Goal: Task Accomplishment & Management: Complete application form

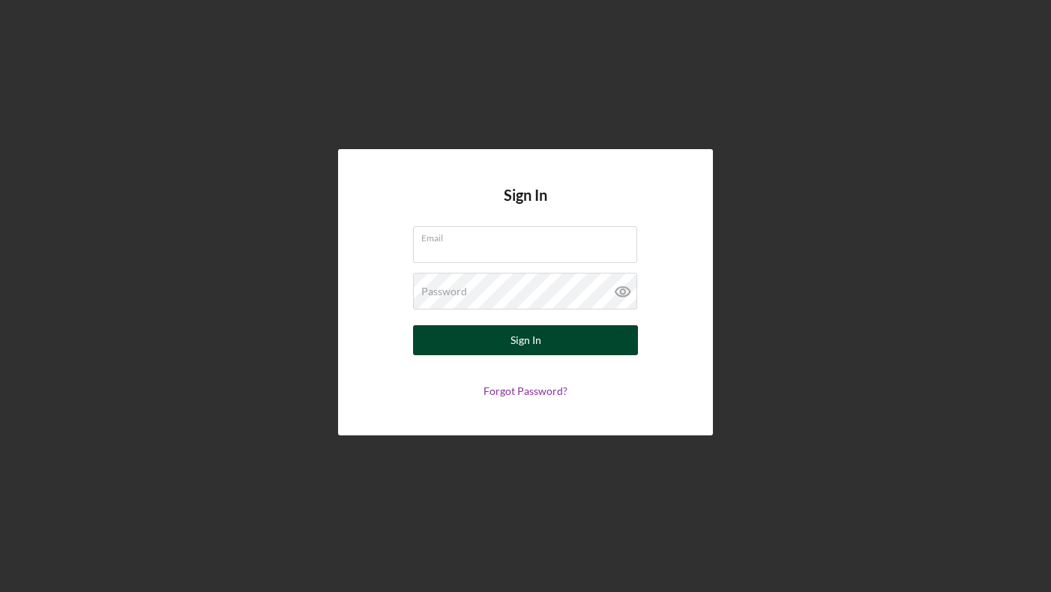
type input "[EMAIL_ADDRESS][DOMAIN_NAME]"
click at [545, 341] on button "Sign In" at bounding box center [525, 340] width 225 height 30
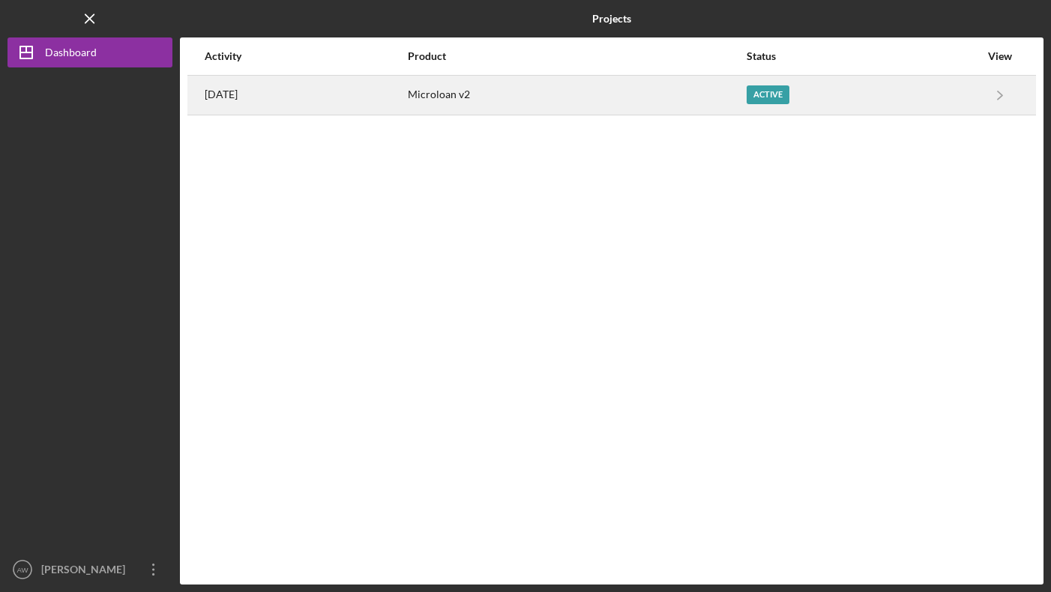
click at [537, 103] on div "Microloan v2" at bounding box center [576, 94] width 337 height 37
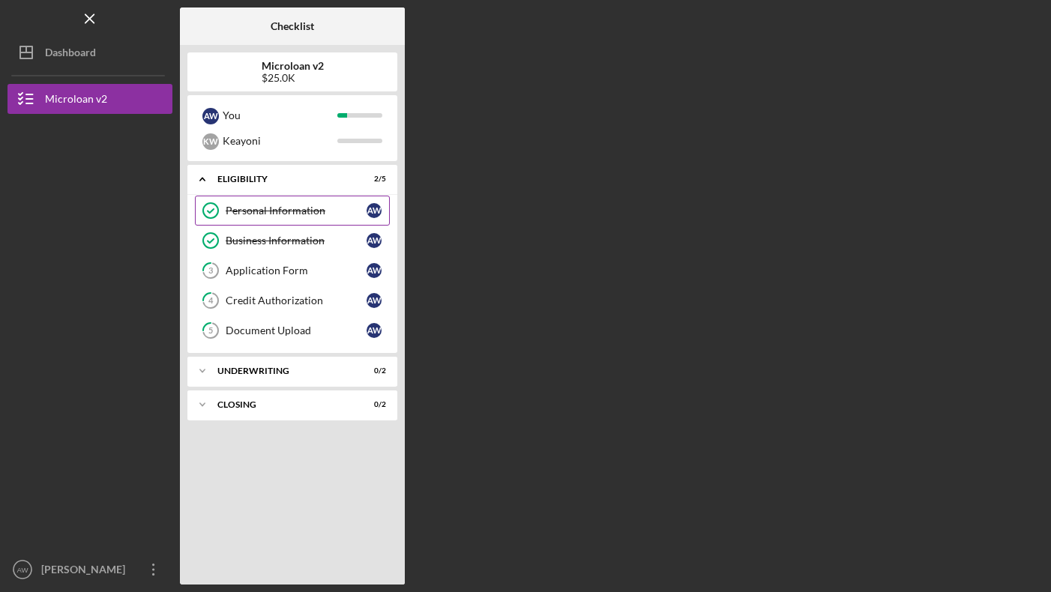
click at [277, 212] on div "Personal Information" at bounding box center [296, 211] width 141 height 12
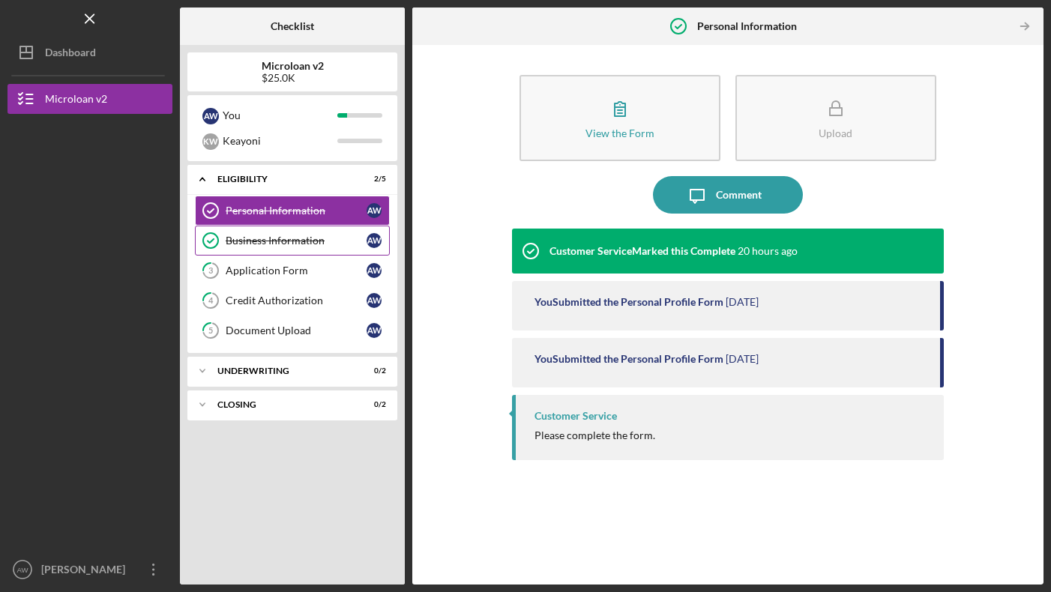
click at [271, 248] on link "Business Information Business Information A W" at bounding box center [292, 241] width 195 height 30
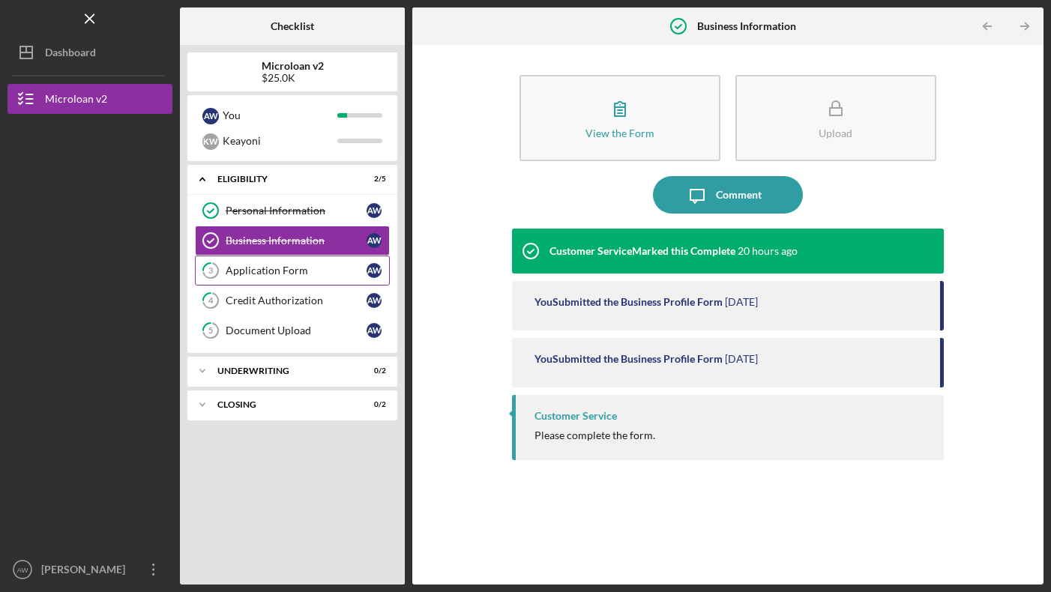
click at [271, 274] on div "Application Form" at bounding box center [296, 271] width 141 height 12
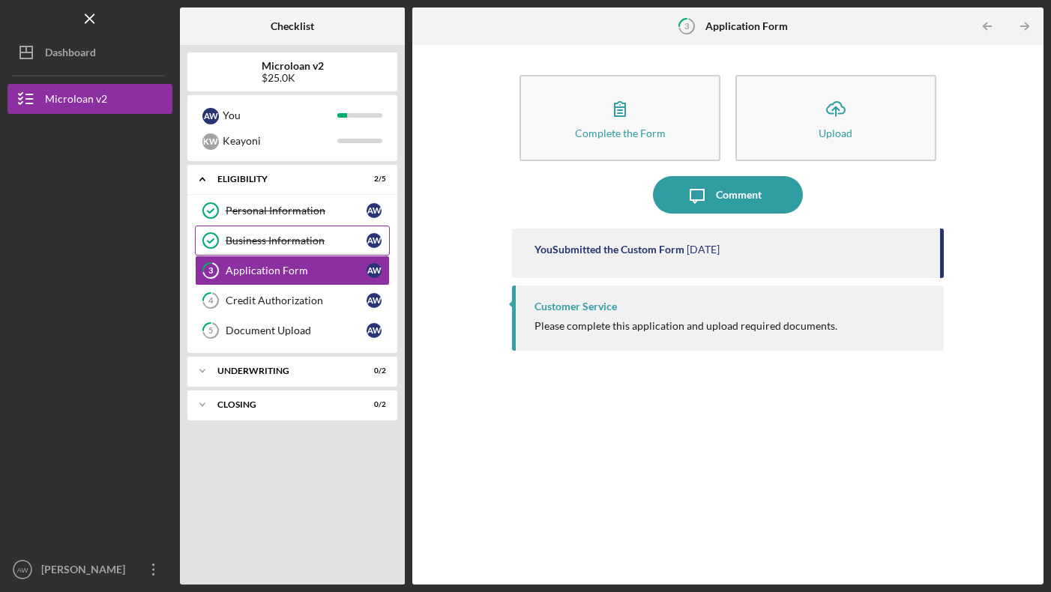
click at [291, 236] on div "Business Information" at bounding box center [296, 241] width 141 height 12
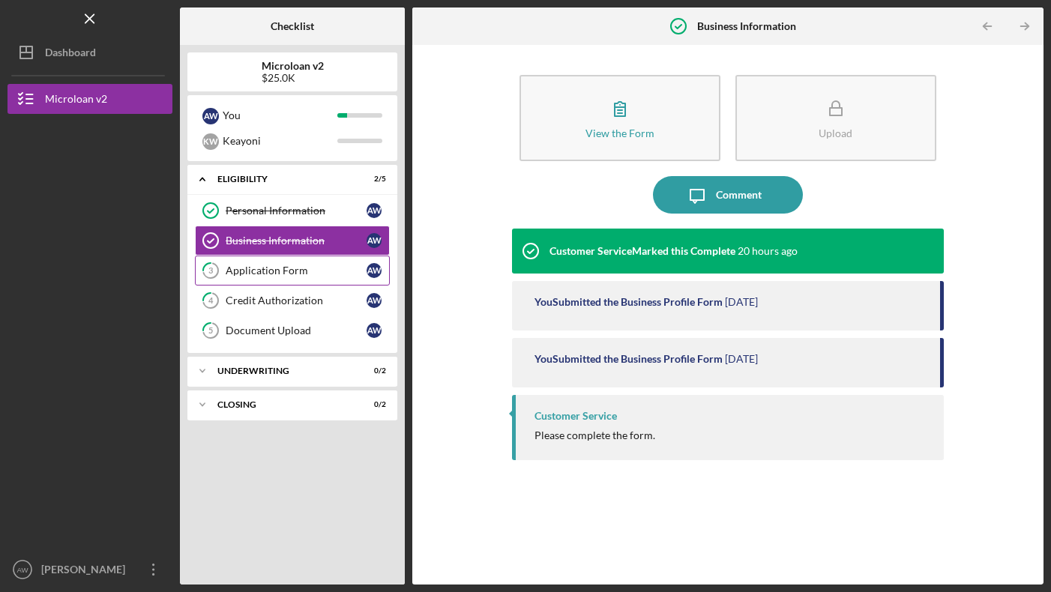
click at [295, 271] on div "Application Form" at bounding box center [296, 271] width 141 height 12
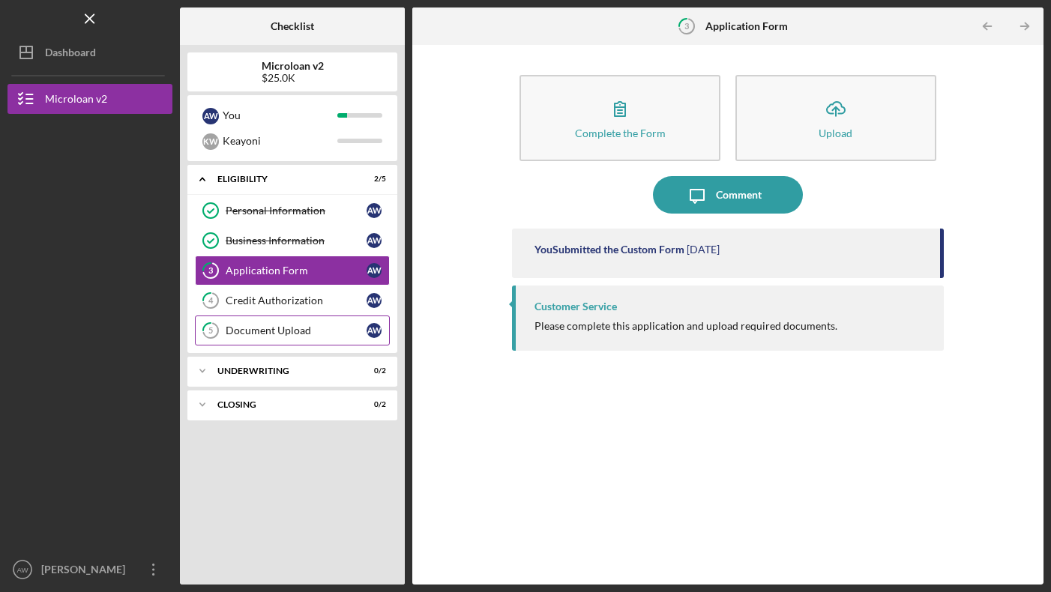
click at [283, 328] on div "Document Upload" at bounding box center [296, 331] width 141 height 12
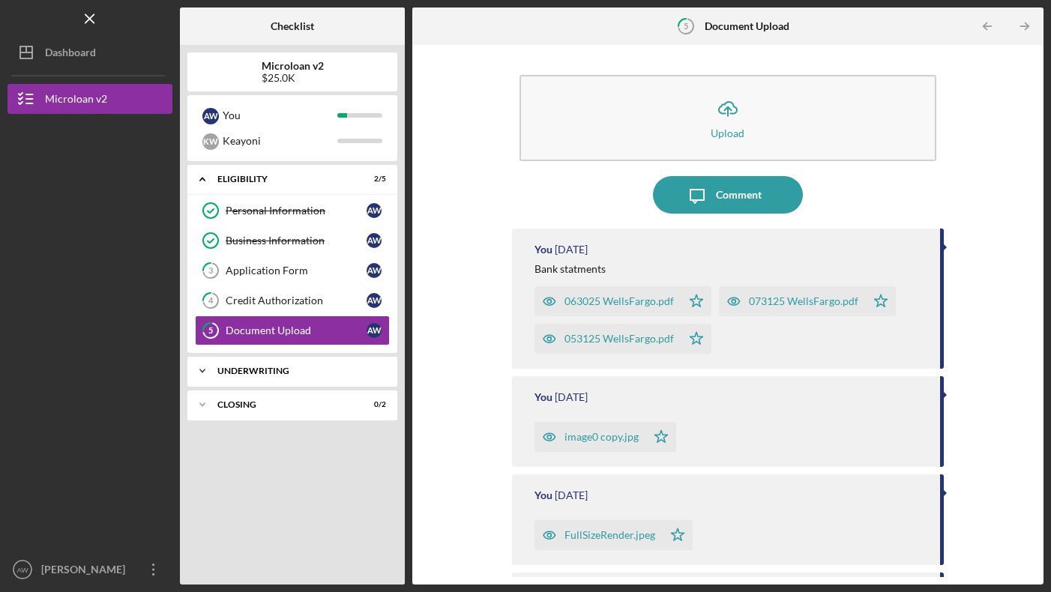
click at [313, 370] on div "Underwriting" at bounding box center [297, 371] width 161 height 9
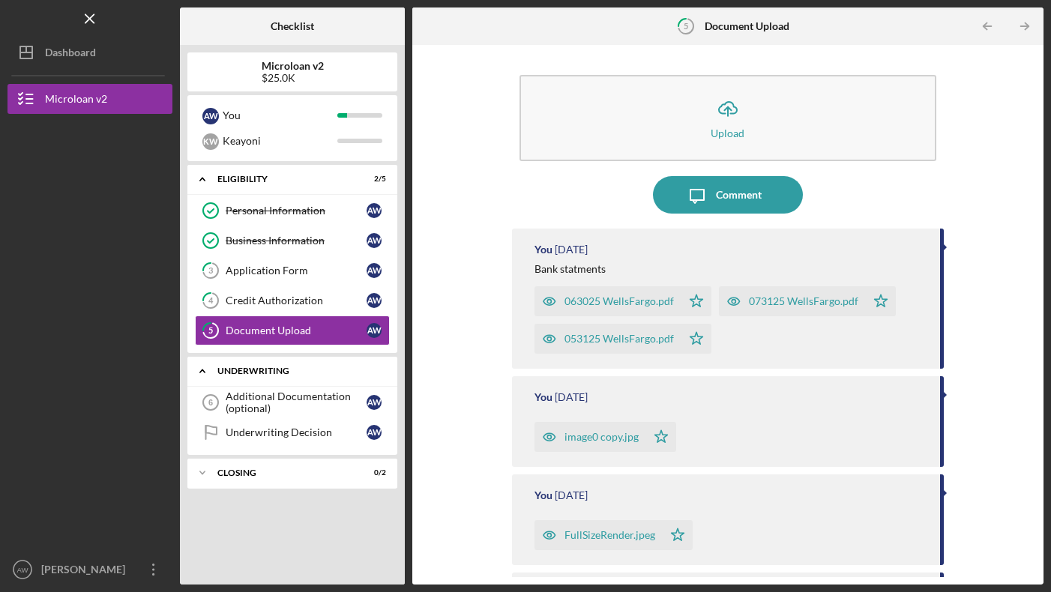
click at [313, 370] on div "Underwriting" at bounding box center [297, 371] width 161 height 9
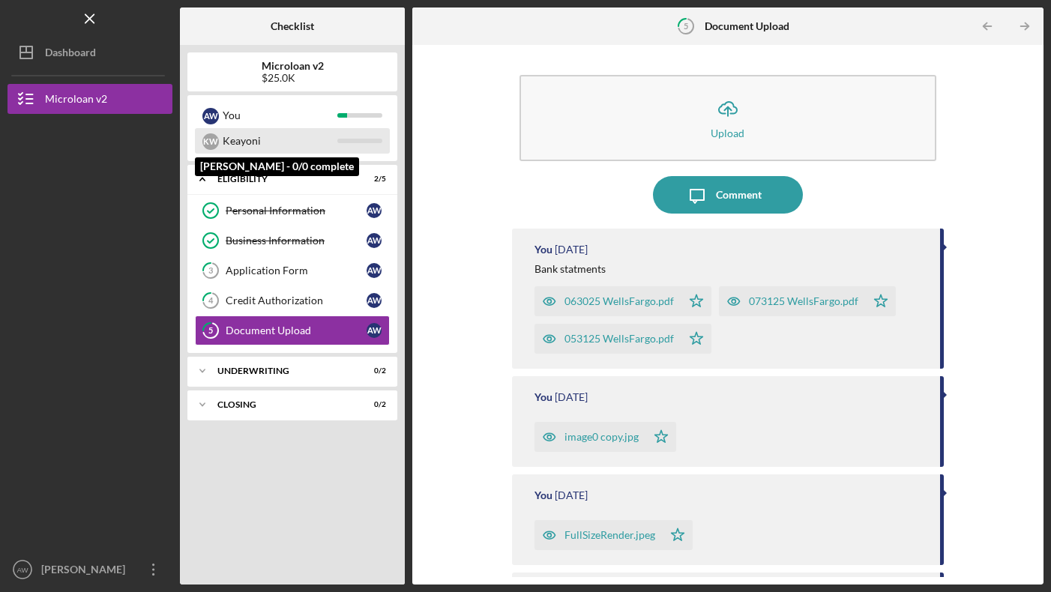
click at [286, 139] on div "Keayoni" at bounding box center [280, 140] width 115 height 25
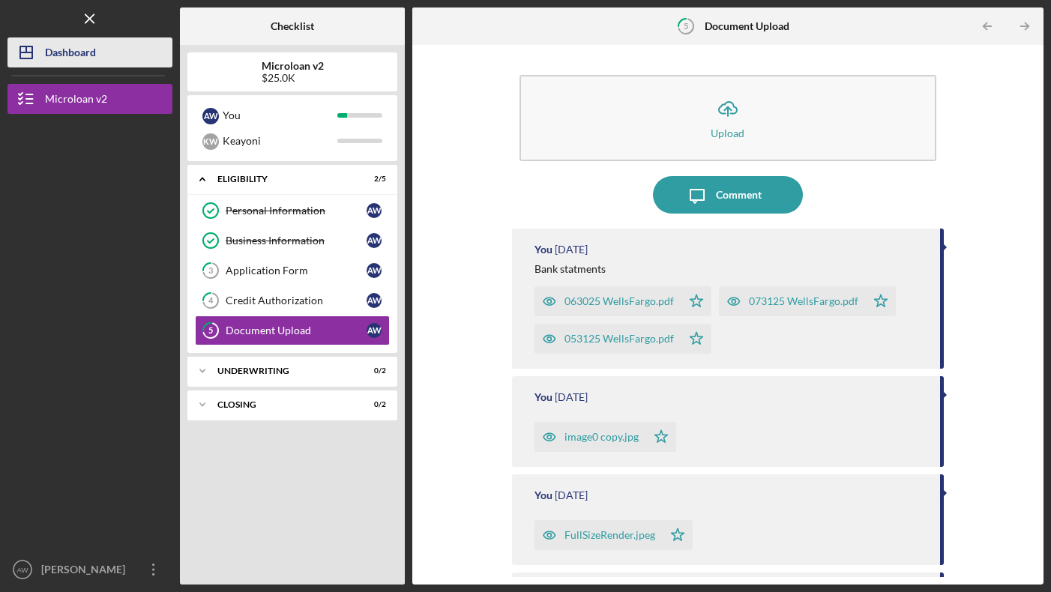
click at [99, 54] on button "Icon/Dashboard Dashboard" at bounding box center [89, 52] width 165 height 30
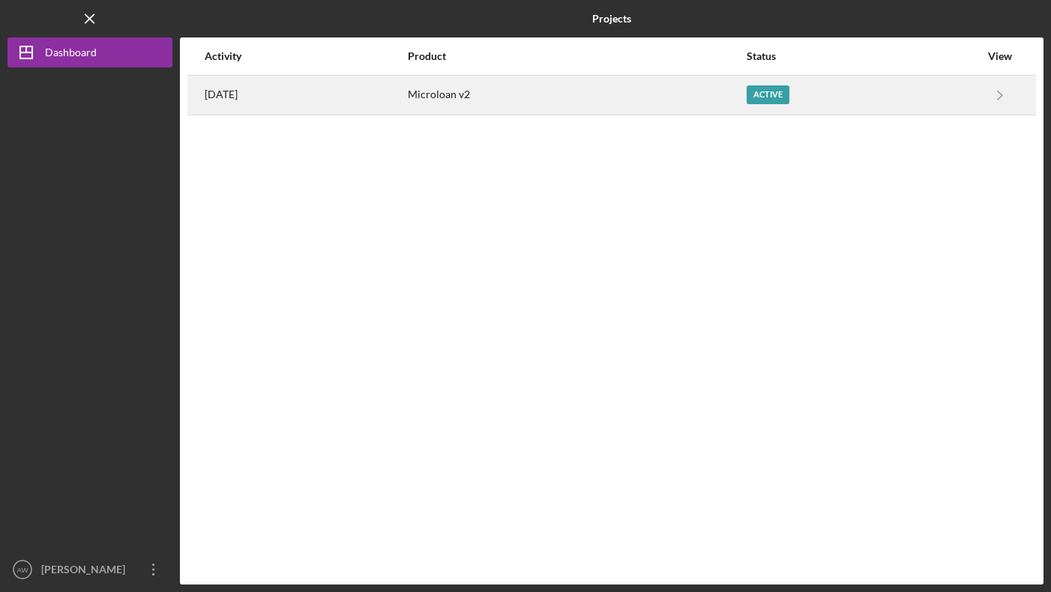
click at [237, 89] on time "[DATE]" at bounding box center [221, 94] width 33 height 12
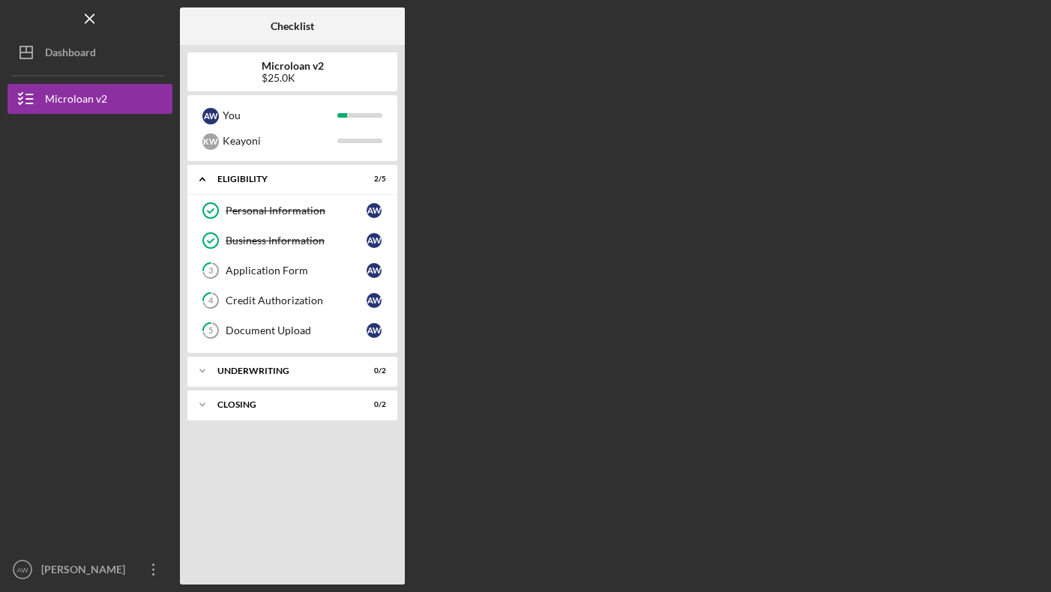
click at [271, 81] on div "$25.0K" at bounding box center [293, 78] width 62 height 12
click at [290, 271] on div "Application Form" at bounding box center [296, 271] width 141 height 12
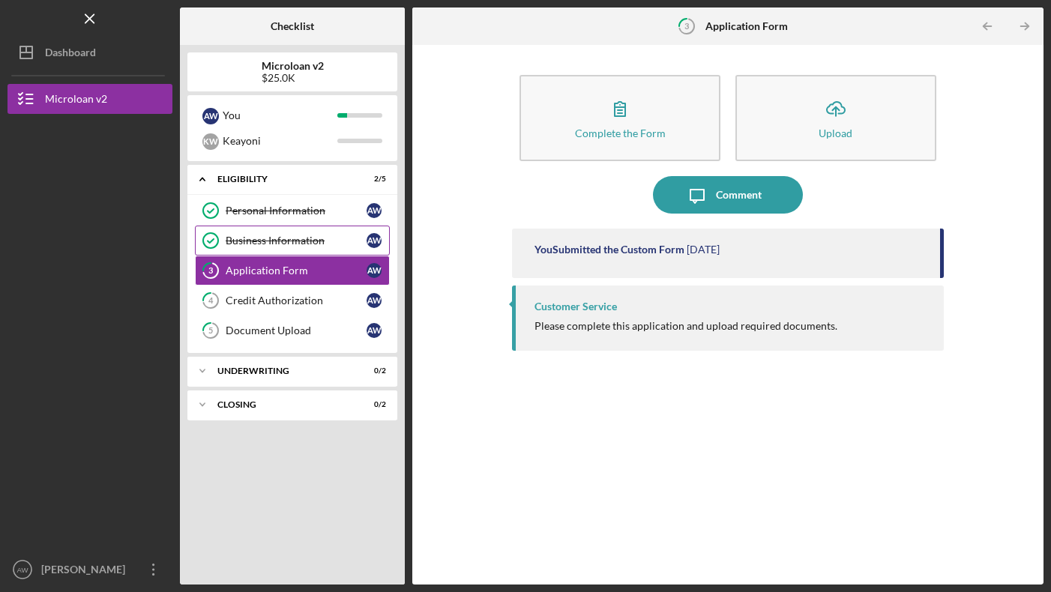
click at [280, 238] on div "Business Information" at bounding box center [296, 241] width 141 height 12
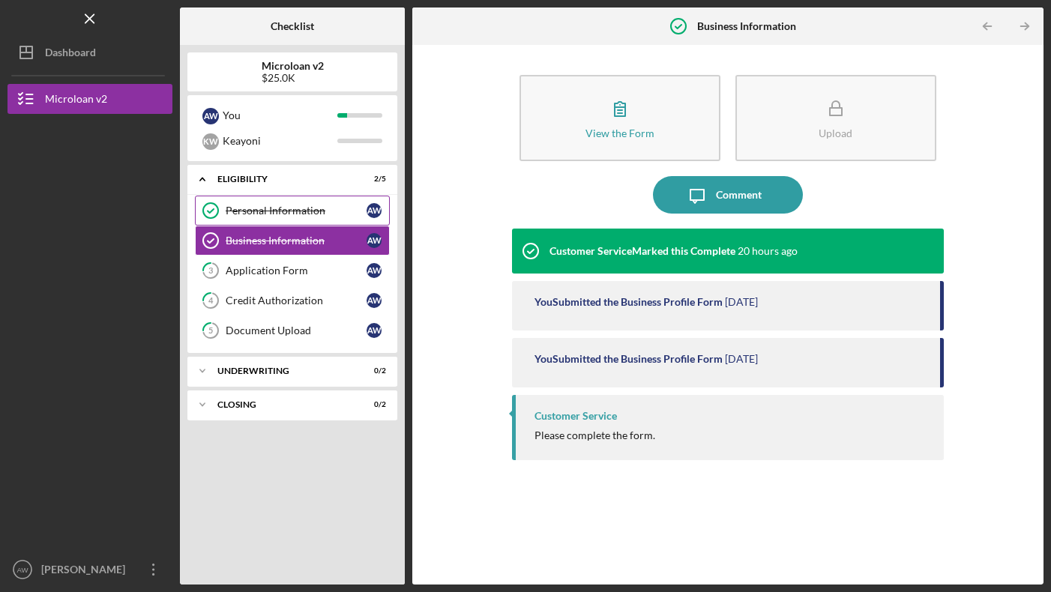
click at [277, 214] on div "Personal Information" at bounding box center [296, 211] width 141 height 12
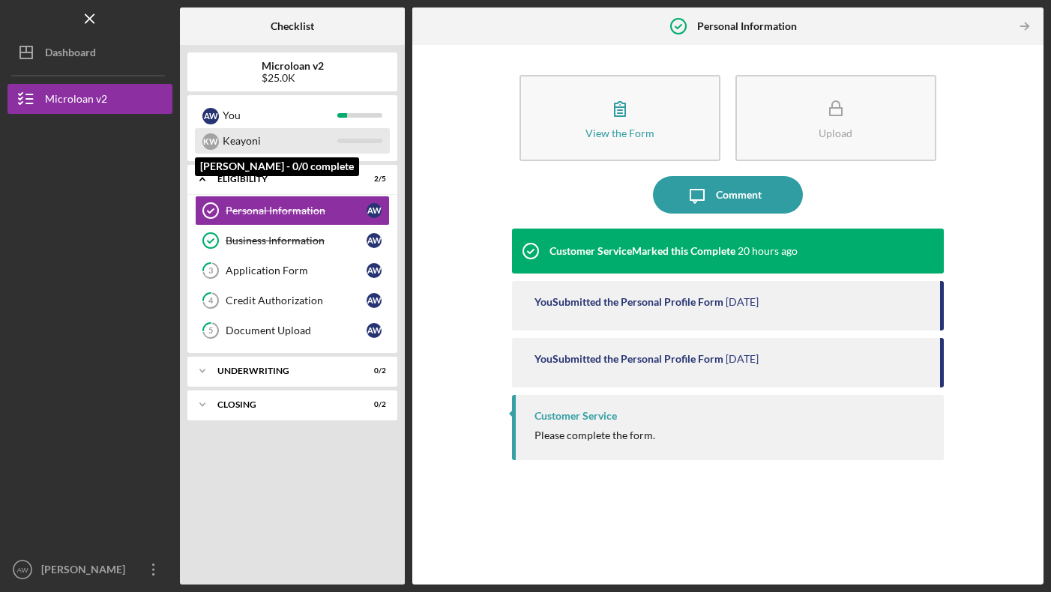
click at [277, 139] on div "Keayoni" at bounding box center [280, 140] width 115 height 25
